Goal: Information Seeking & Learning: Learn about a topic

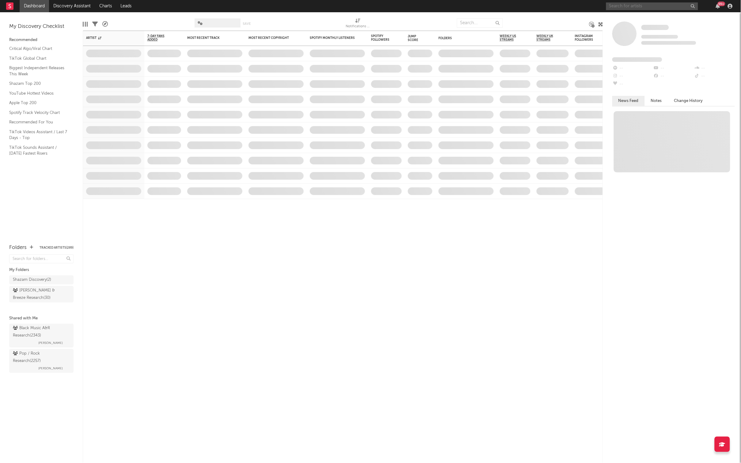
click at [631, 7] on input "text" at bounding box center [652, 6] width 92 height 8
type input "[PERSON_NAME] [PERSON_NAME]"
click at [648, 19] on div "[PERSON_NAME] [PERSON_NAME]" at bounding box center [661, 20] width 67 height 15
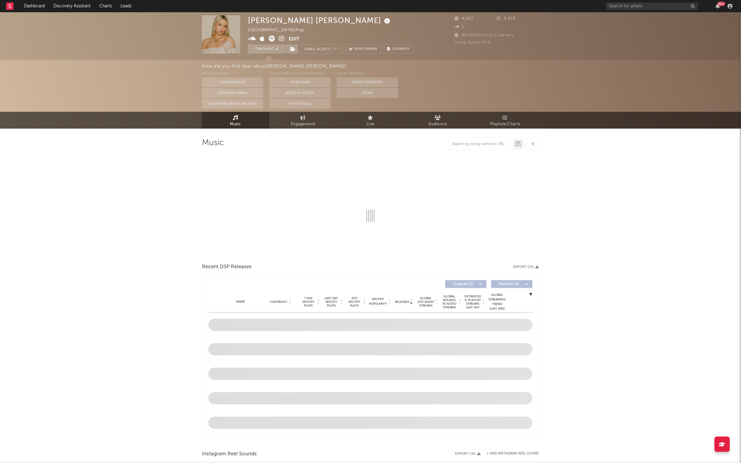
select select "1w"
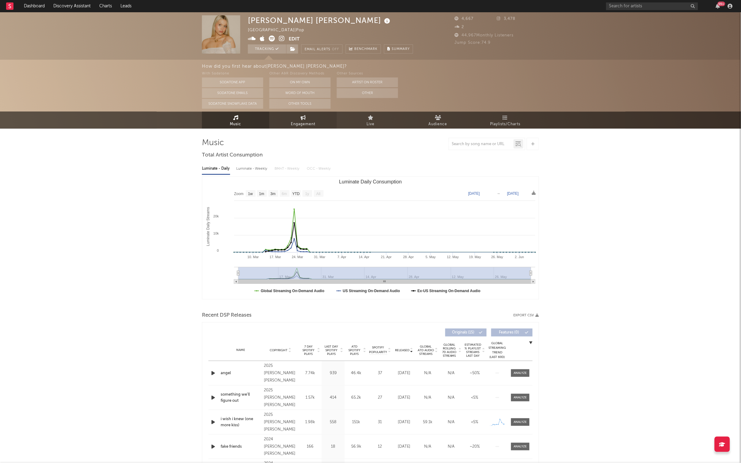
click at [310, 125] on span "Engagement" at bounding box center [303, 123] width 25 height 7
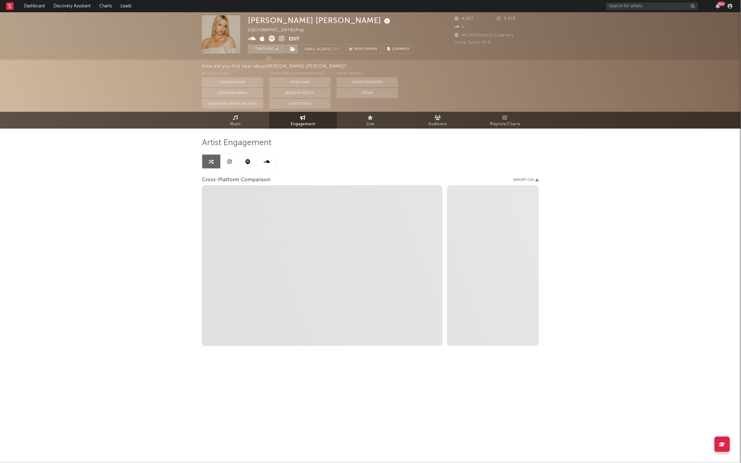
select select "1w"
click at [252, 168] on link at bounding box center [248, 162] width 18 height 14
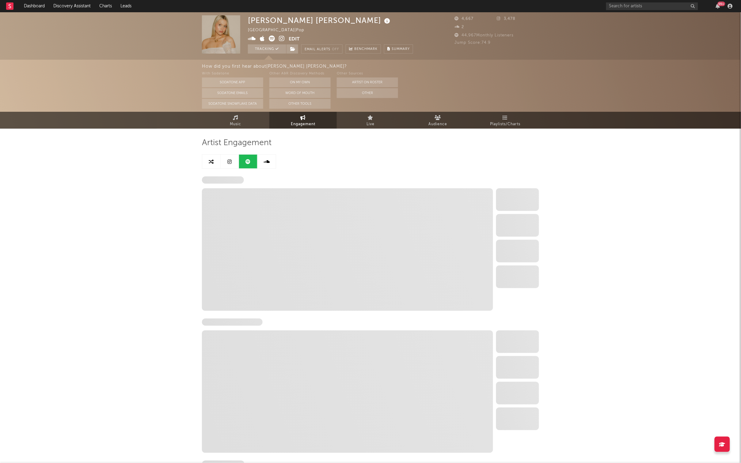
select select "6m"
select select "1w"
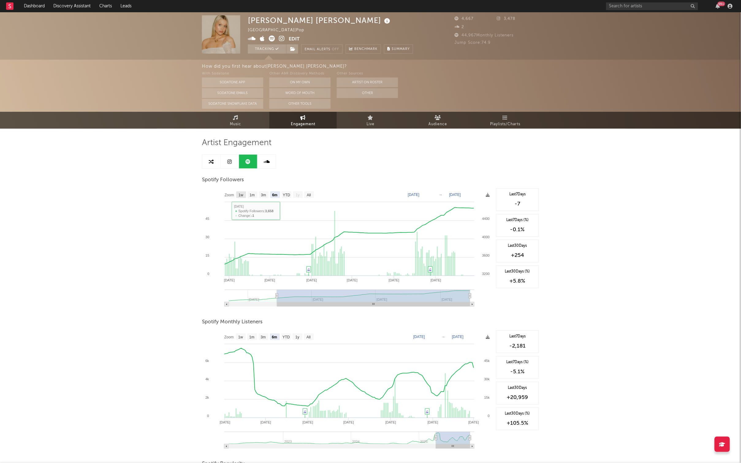
click at [244, 194] on rect at bounding box center [241, 194] width 10 height 7
select select "1w"
type input "[DATE]"
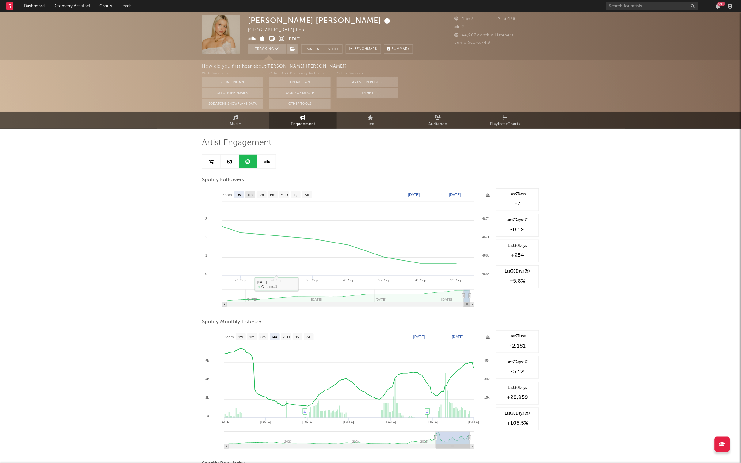
click at [251, 195] on text "1m" at bounding box center [250, 195] width 5 height 4
select select "1m"
type input "[DATE]"
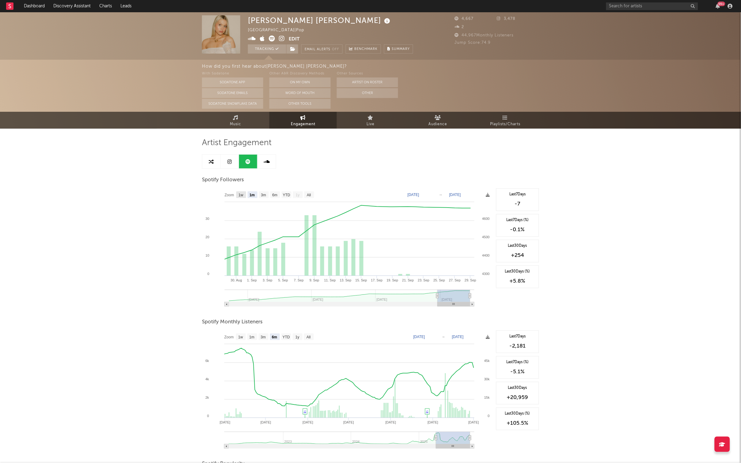
click at [242, 195] on text "1w" at bounding box center [241, 195] width 5 height 4
select select "1w"
type input "[DATE]"
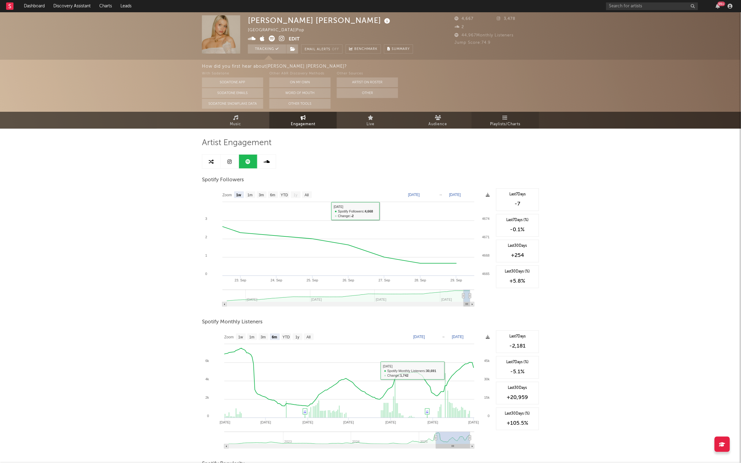
click at [521, 118] on link "Playlists/Charts" at bounding box center [505, 120] width 67 height 17
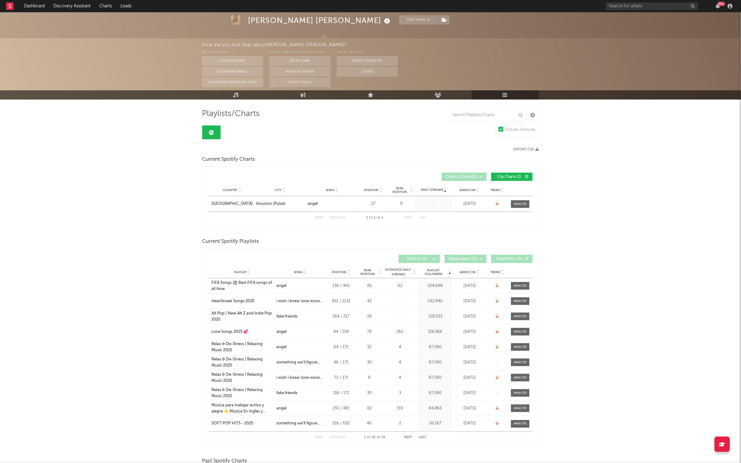
scroll to position [30, 0]
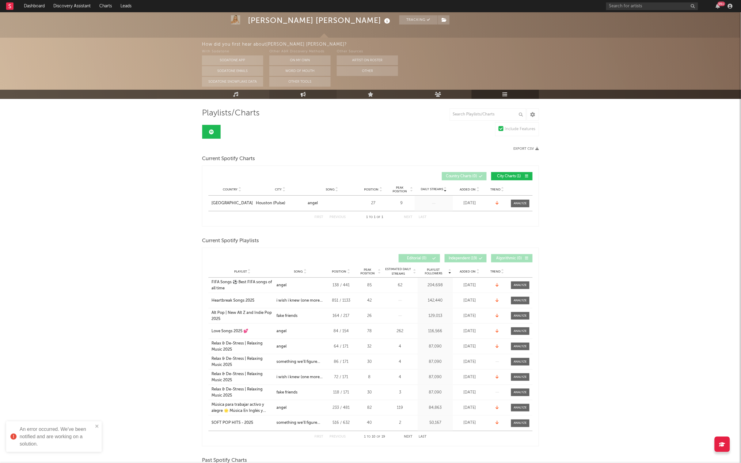
click at [312, 93] on link "Engagement" at bounding box center [302, 94] width 67 height 9
select select "1w"
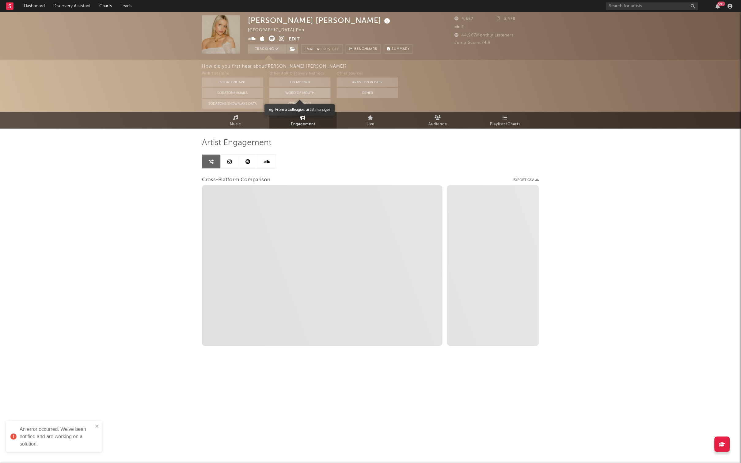
select select "1m"
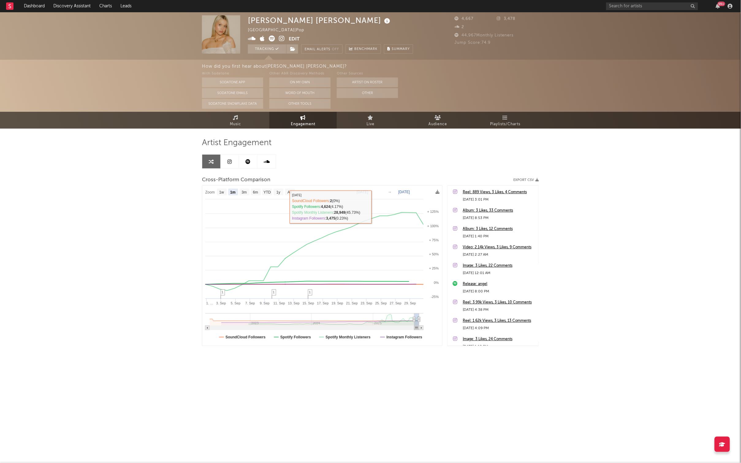
click at [228, 167] on link at bounding box center [230, 162] width 18 height 14
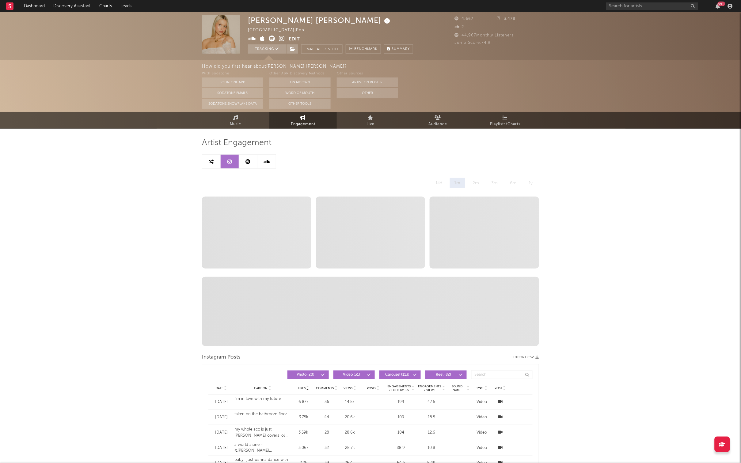
select select "6m"
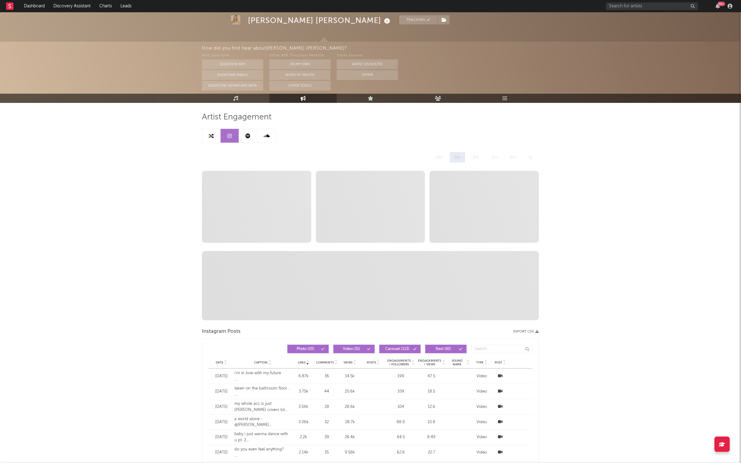
scroll to position [31, 0]
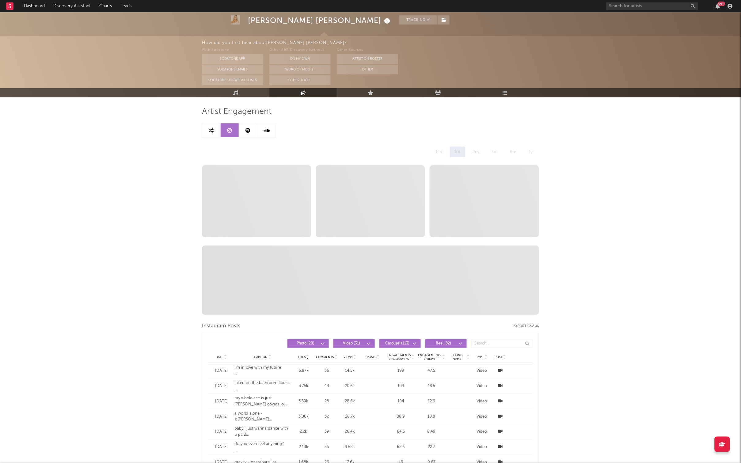
click at [216, 131] on link at bounding box center [211, 130] width 18 height 14
select select "1m"
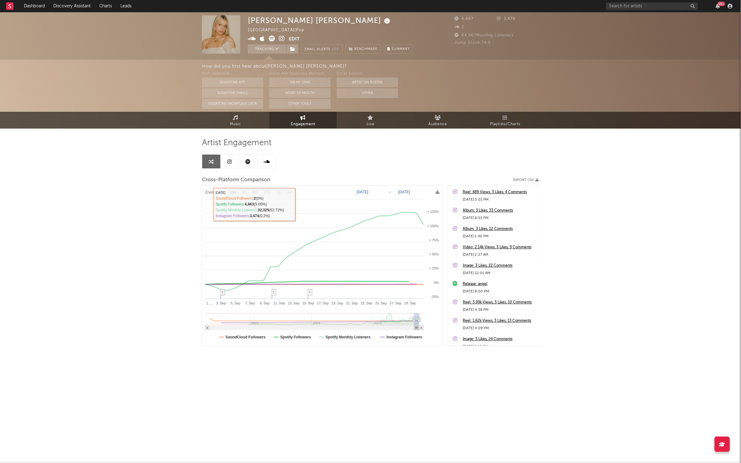
click at [245, 158] on link at bounding box center [248, 162] width 18 height 14
select select "6m"
select select "1w"
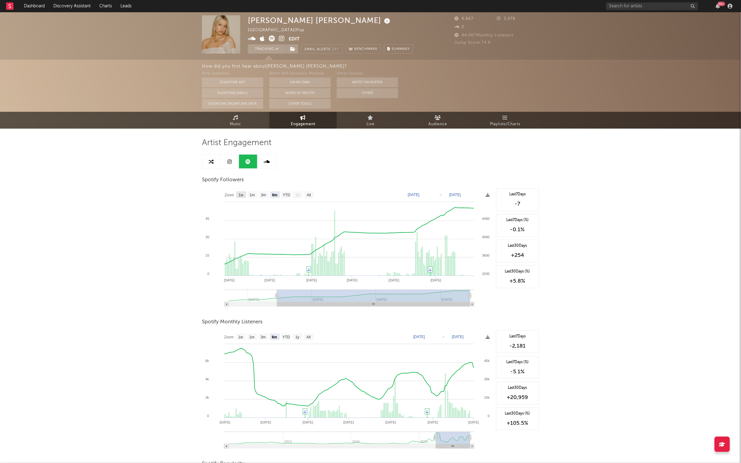
click at [238, 192] on rect at bounding box center [241, 194] width 10 height 7
select select "1w"
type input "[DATE]"
